Goal: Task Accomplishment & Management: Manage account settings

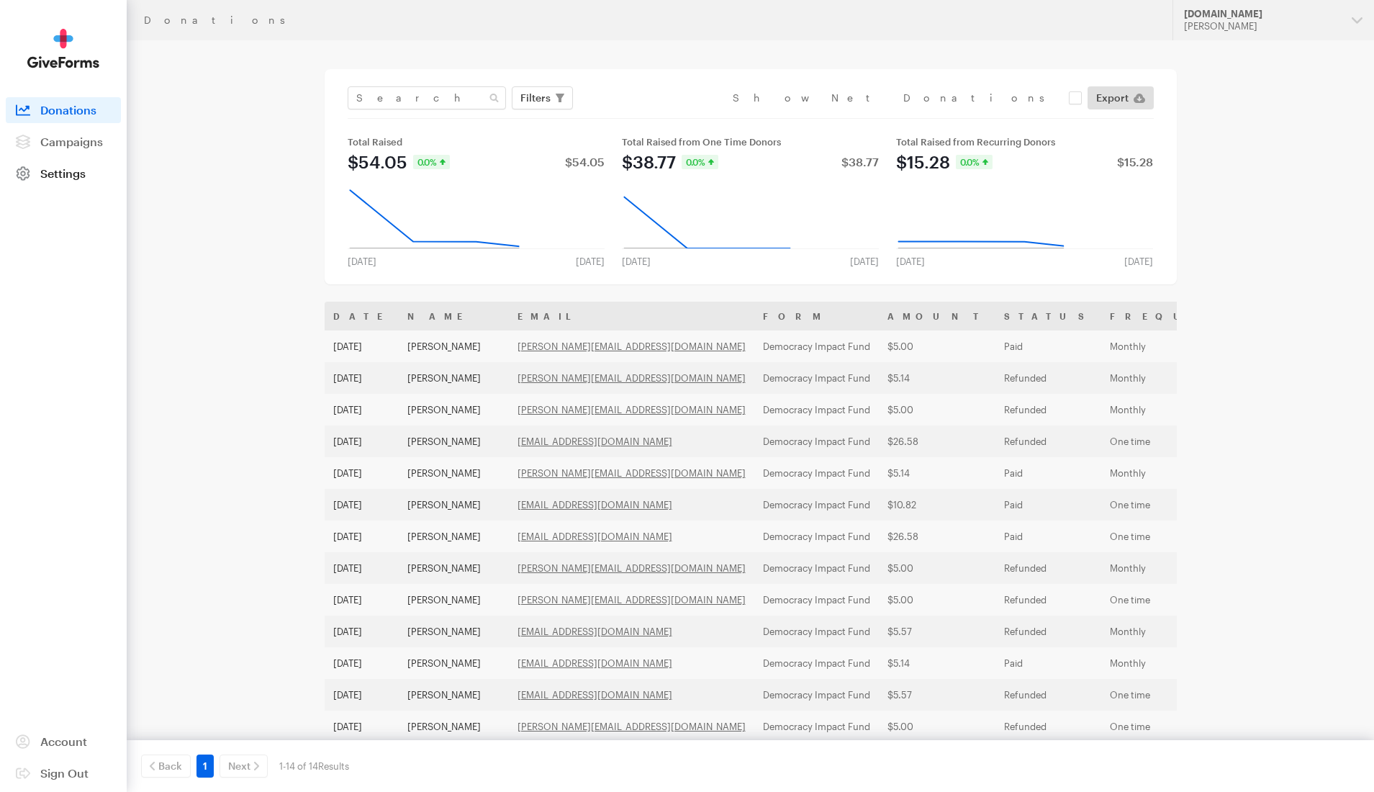
click at [75, 178] on span "Settings" at bounding box center [62, 173] width 45 height 14
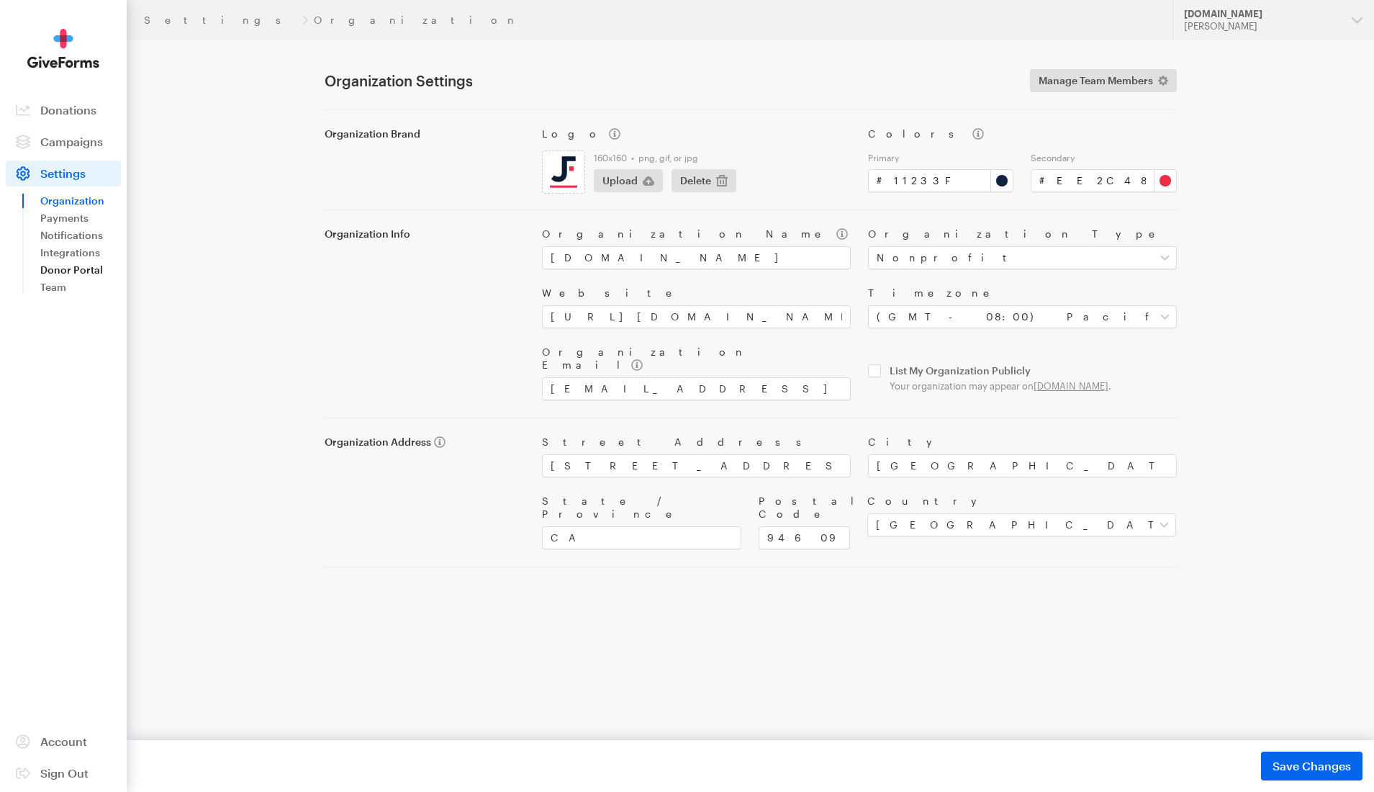
click at [73, 271] on link "Donor Portal" at bounding box center [80, 269] width 81 height 17
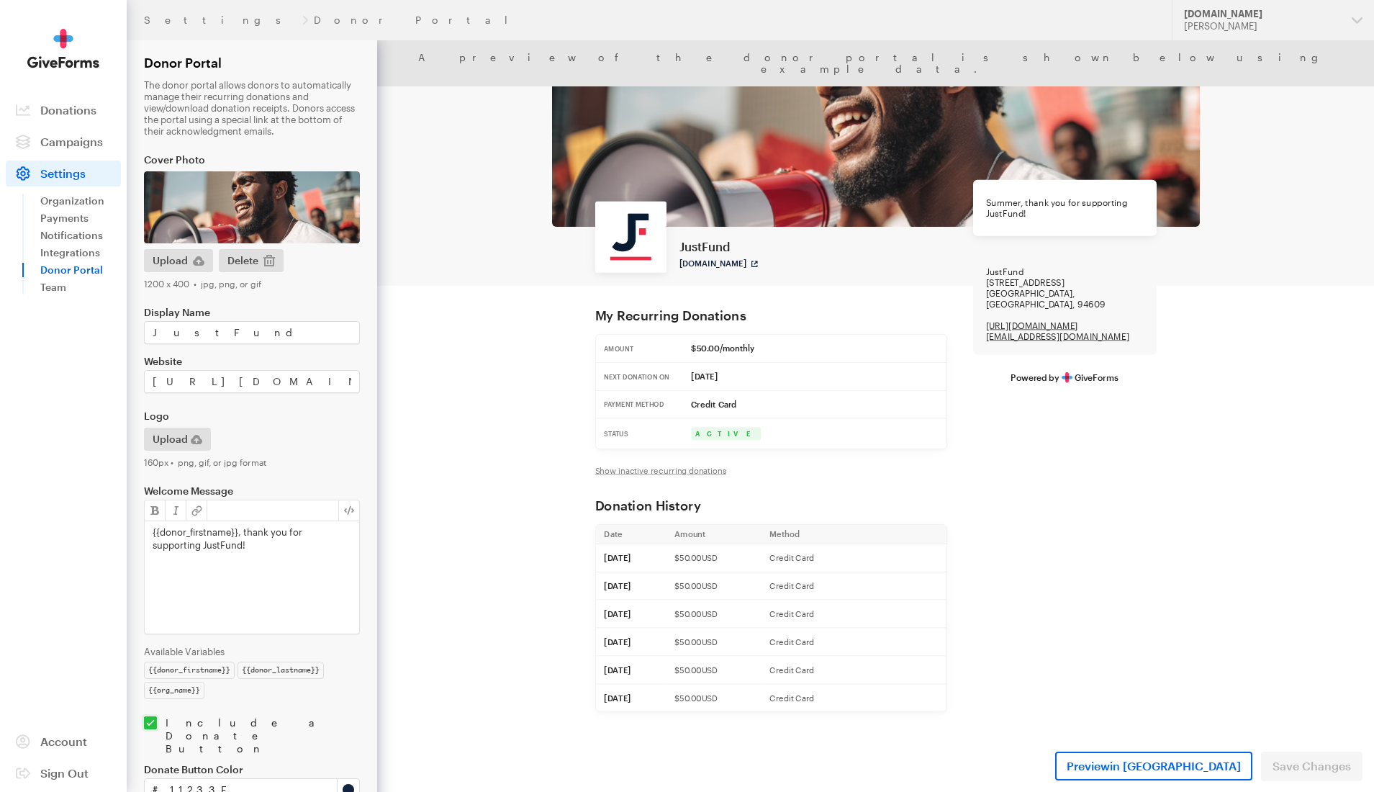
scroll to position [117, 0]
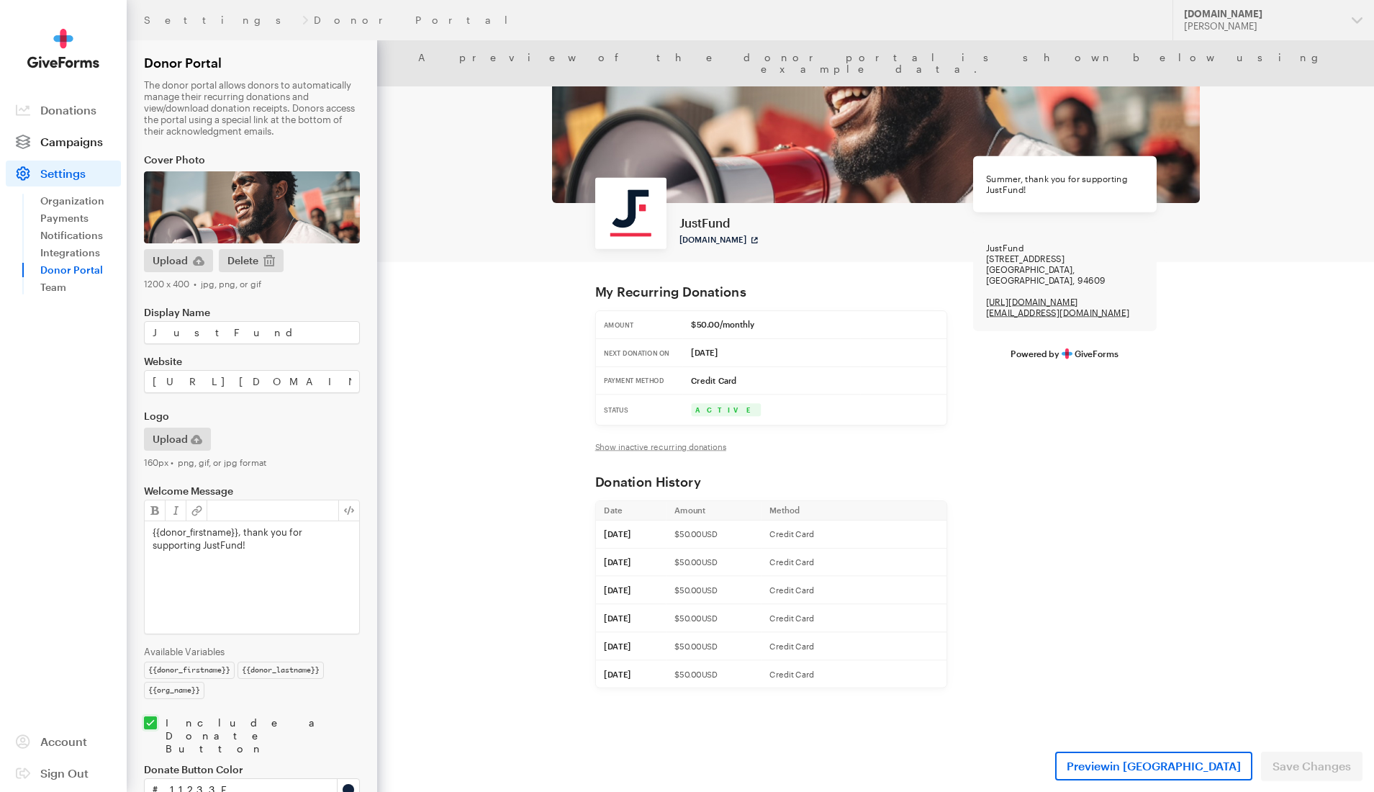
click at [65, 137] on span "Campaigns" at bounding box center [71, 142] width 63 height 14
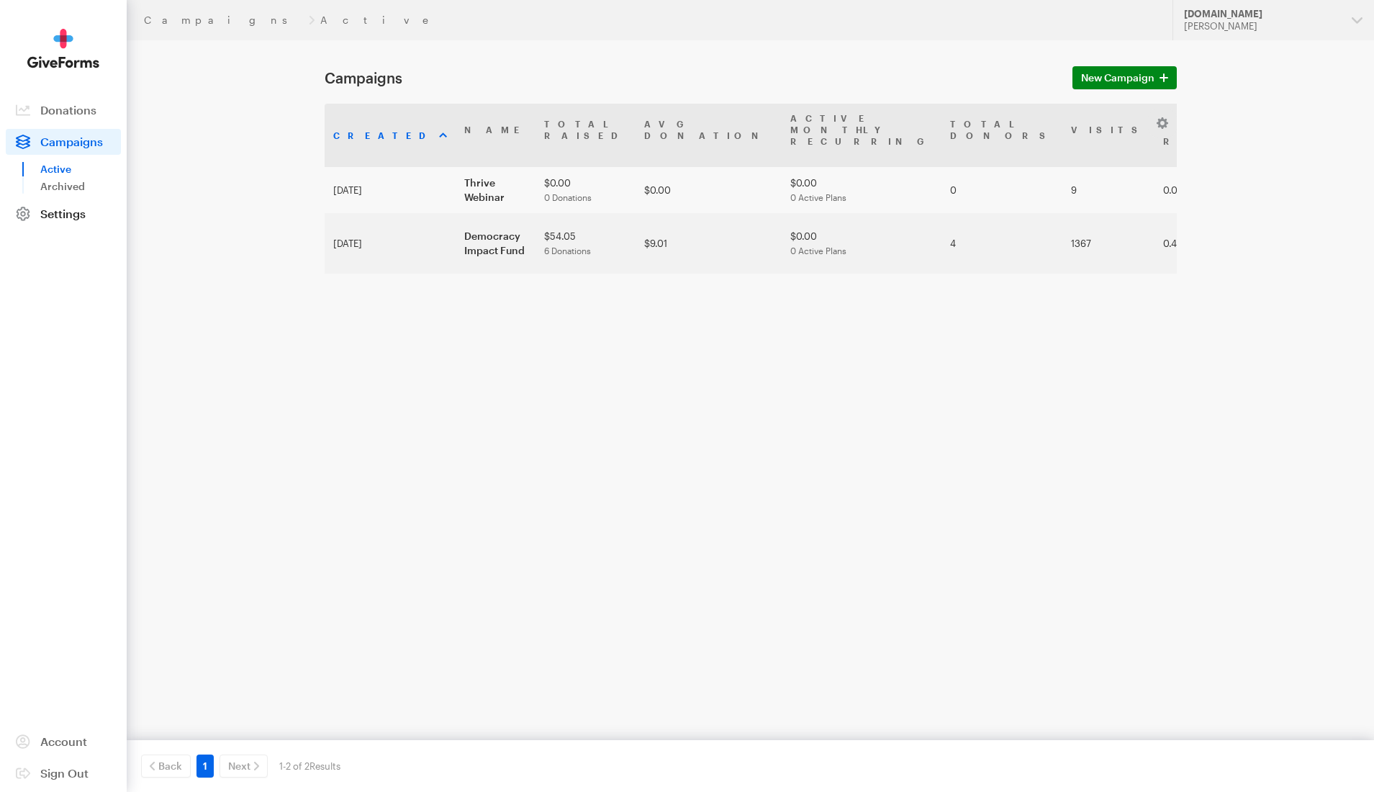
click at [66, 217] on span "Settings" at bounding box center [62, 214] width 45 height 14
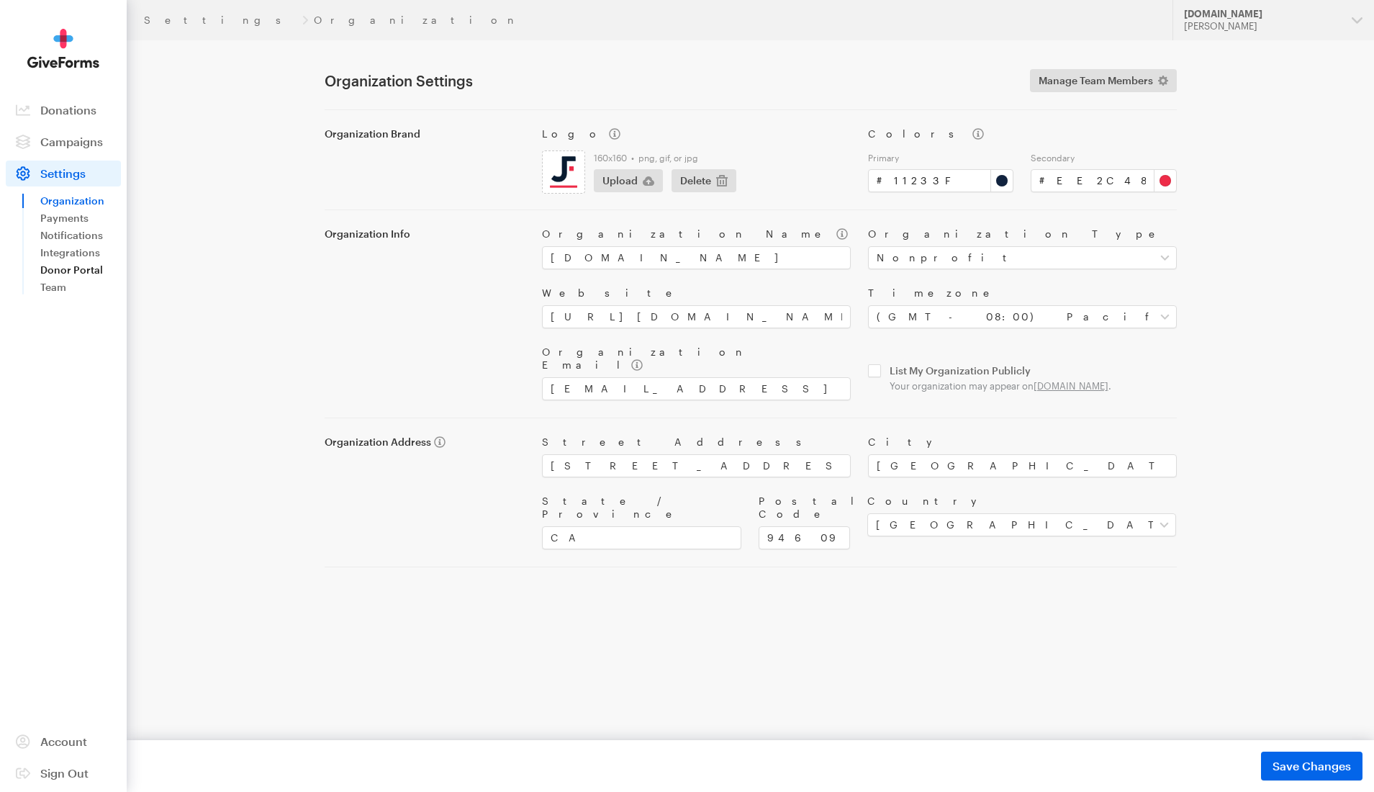
click at [81, 268] on link "Donor Portal" at bounding box center [80, 269] width 81 height 17
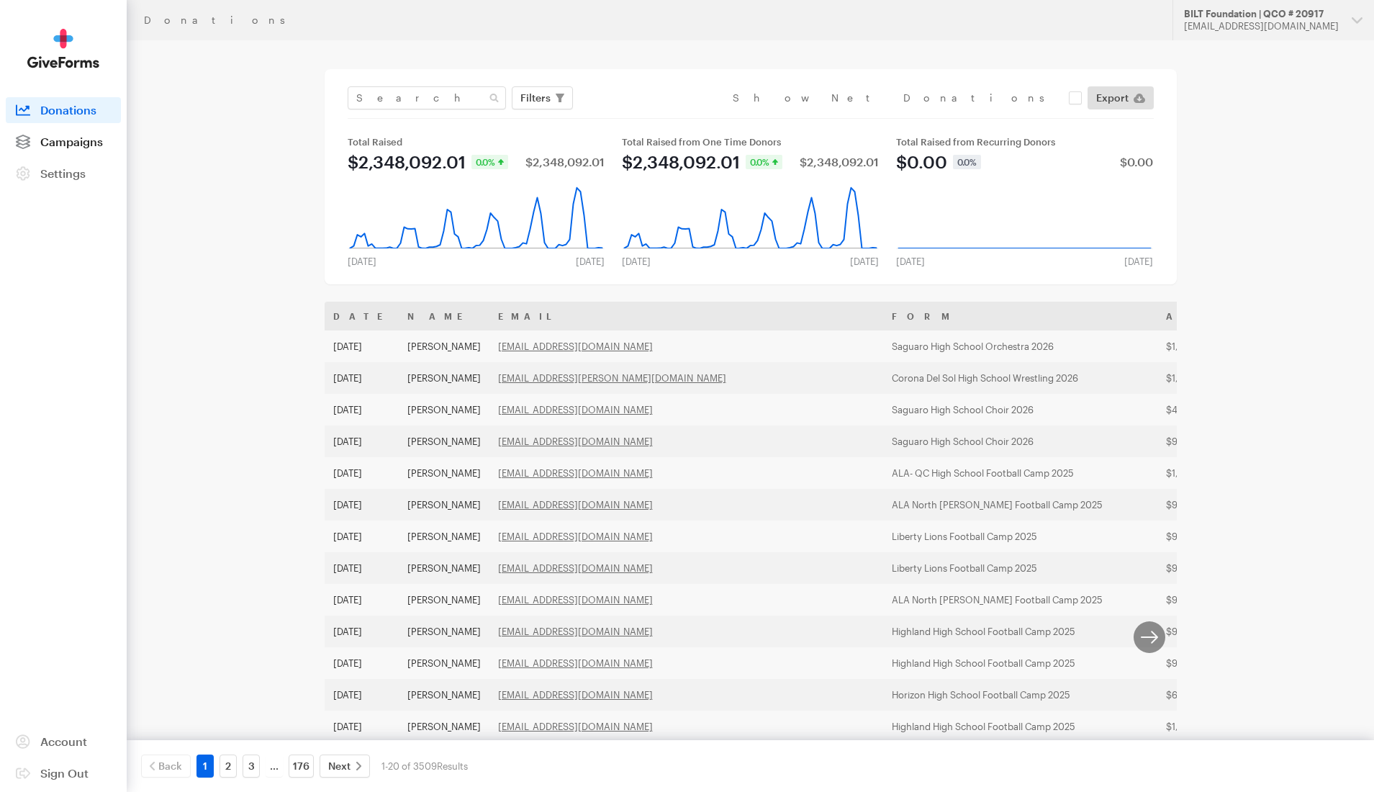
click at [72, 144] on span "Campaigns" at bounding box center [71, 142] width 63 height 14
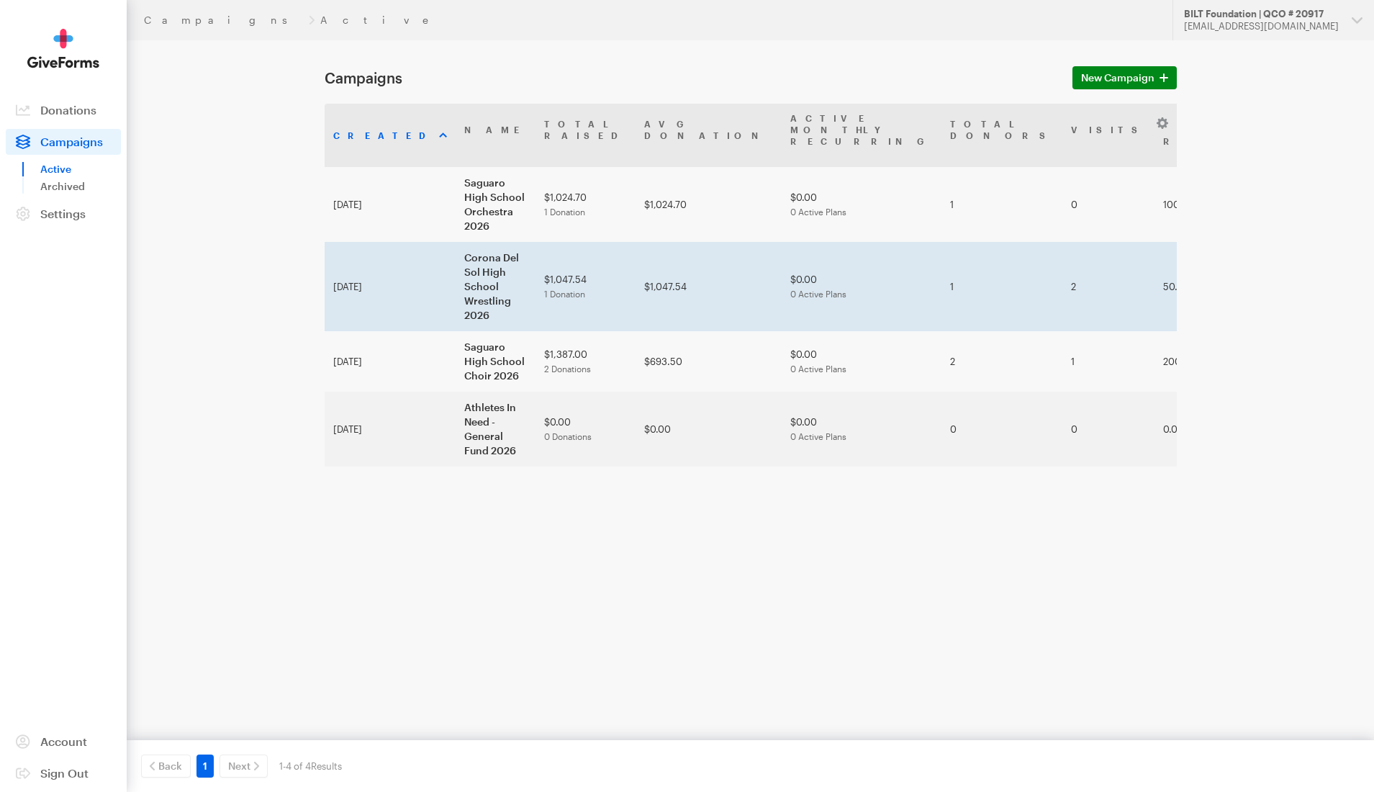
click at [1062, 242] on td "2" at bounding box center [1108, 286] width 92 height 89
